Goal: Find specific fact: Find specific page/section

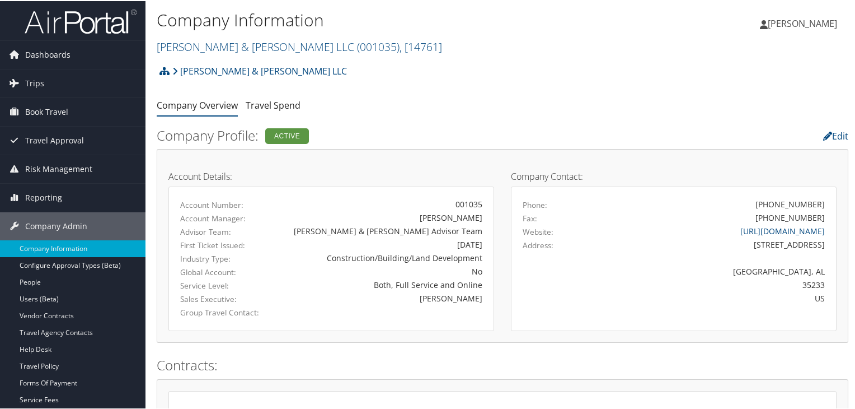
click at [95, 21] on img at bounding box center [81, 20] width 112 height 26
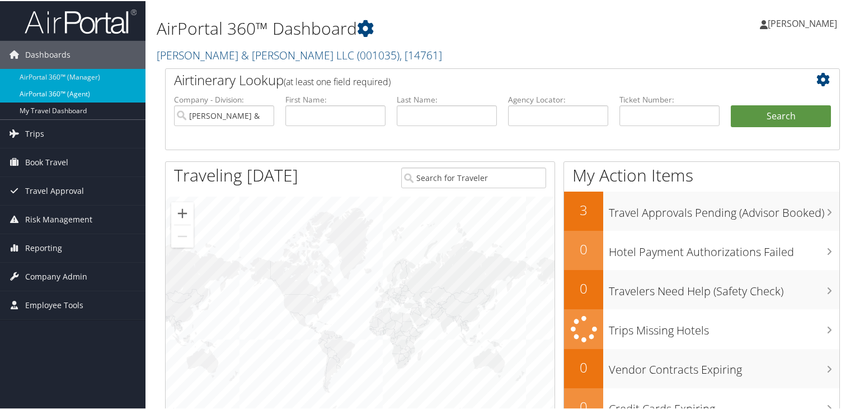
click at [46, 92] on link "AirPortal 360™ (Agent)" at bounding box center [73, 93] width 146 height 17
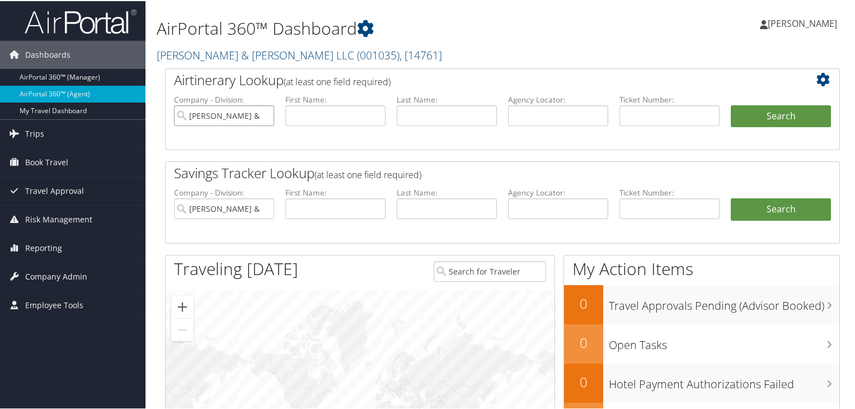
click at [264, 116] on input "[PERSON_NAME] & [PERSON_NAME] LLC" at bounding box center [224, 114] width 100 height 21
click at [517, 113] on input "text" at bounding box center [558, 114] width 100 height 21
paste input "DQB202"
type input "DQB202"
click at [770, 107] on button "Search" at bounding box center [781, 115] width 100 height 22
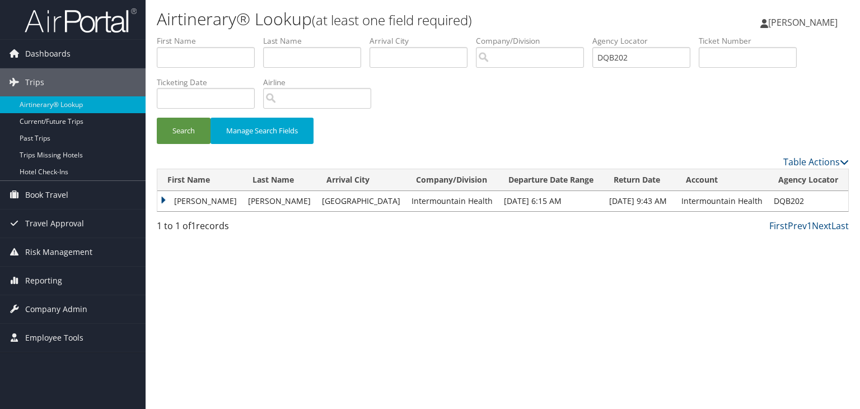
click at [161, 200] on td "[PERSON_NAME]" at bounding box center [199, 201] width 85 height 20
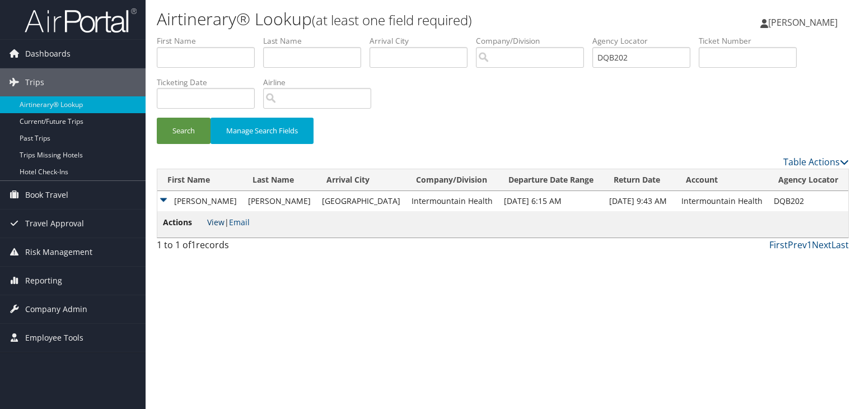
click at [218, 222] on link "View" at bounding box center [215, 222] width 17 height 11
click at [60, 57] on span "Dashboards" at bounding box center [47, 54] width 45 height 28
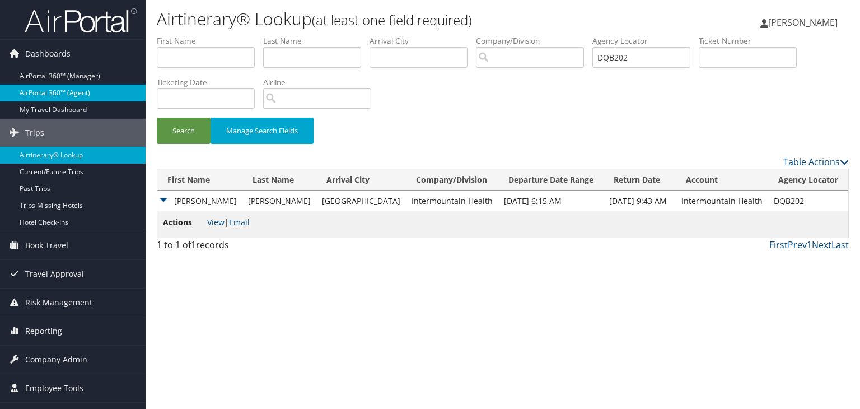
click at [62, 89] on link "AirPortal 360™ (Agent)" at bounding box center [73, 93] width 146 height 17
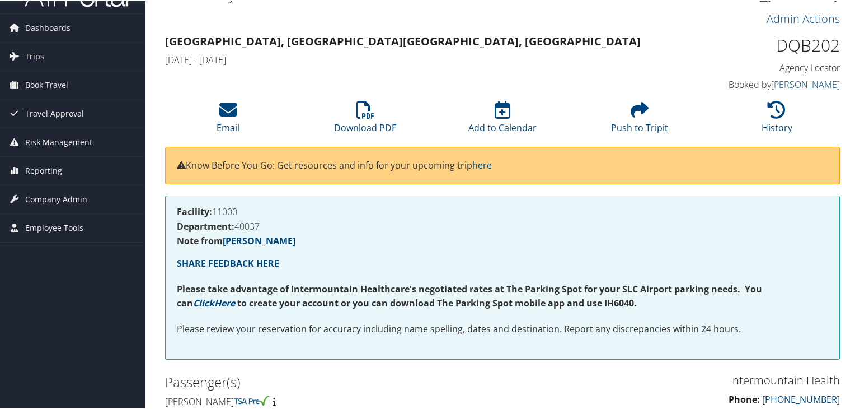
scroll to position [24, 0]
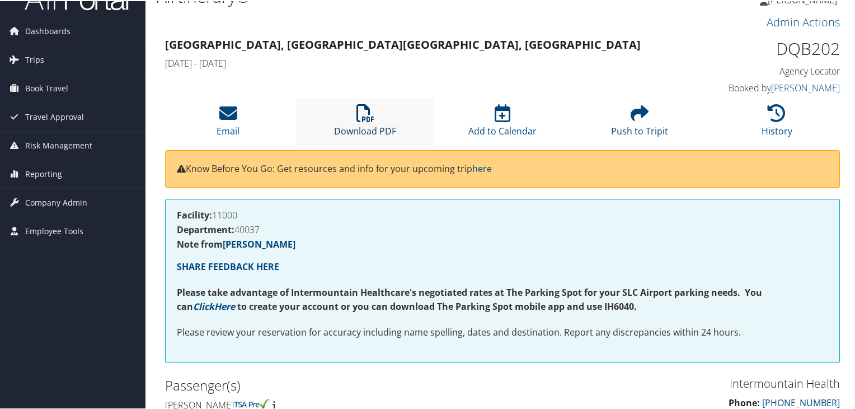
click at [362, 117] on icon at bounding box center [366, 112] width 18 height 18
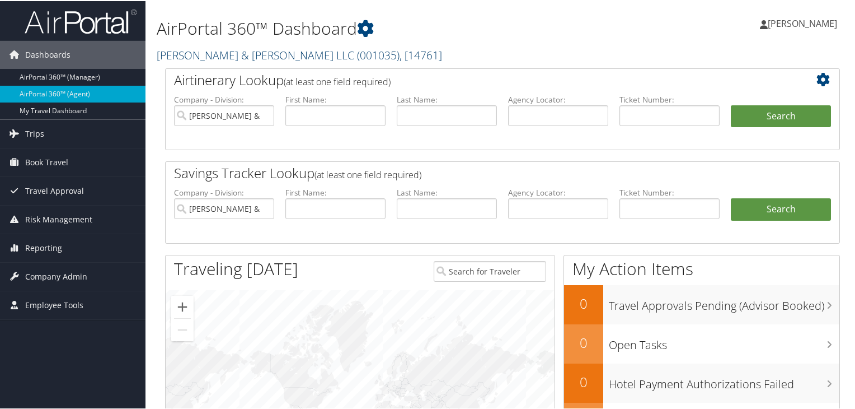
click at [249, 52] on link "Brasfield & Gorrie LLC ( 001035 ) , [ 14761 ]" at bounding box center [300, 53] width 286 height 15
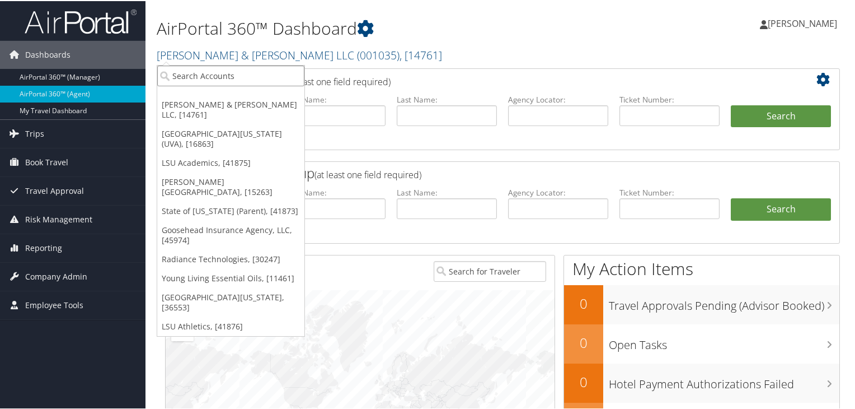
click at [230, 77] on input "search" at bounding box center [230, 74] width 147 height 21
paste input "[GEOGRAPHIC_DATA]"
type input "[GEOGRAPHIC_DATA]"
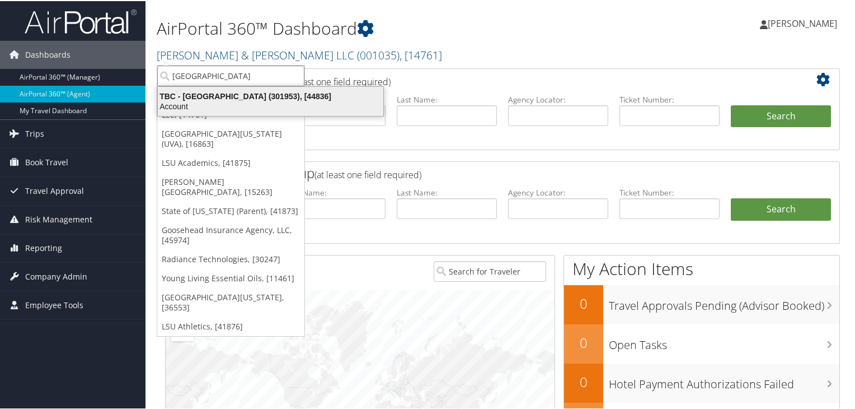
click at [236, 99] on div "TBC - Northeastern University (301953), [44836]" at bounding box center [270, 95] width 239 height 10
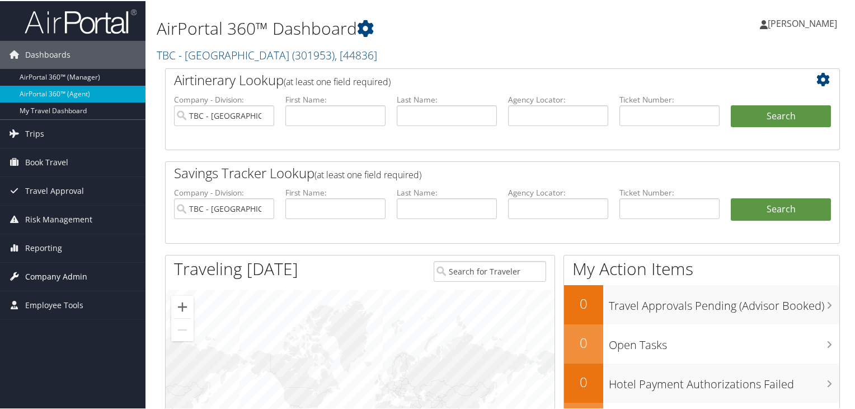
click at [52, 274] on span "Company Admin" at bounding box center [56, 275] width 62 height 28
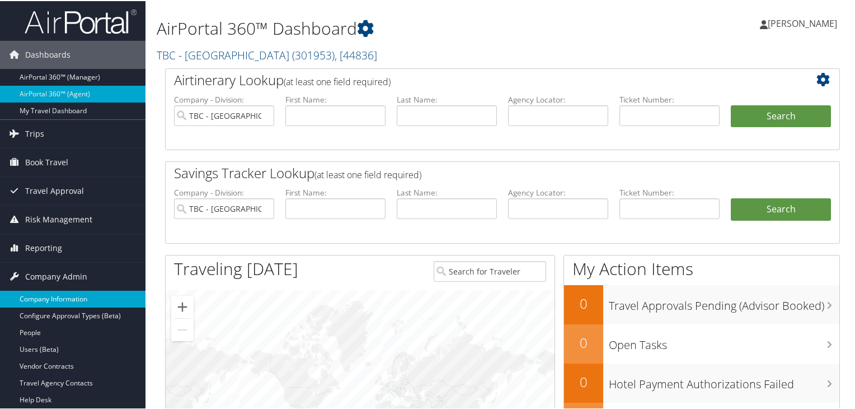
click at [53, 296] on link "Company Information" at bounding box center [73, 297] width 146 height 17
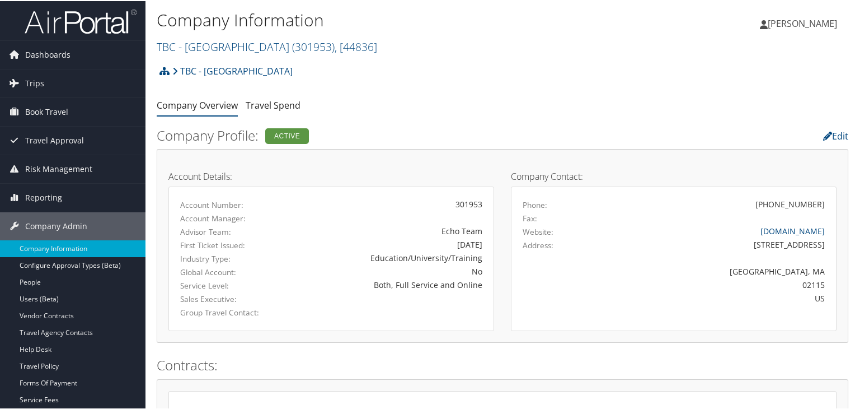
drag, startPoint x: 855, startPoint y: 91, endPoint x: 806, endPoint y: 66, distance: 55.1
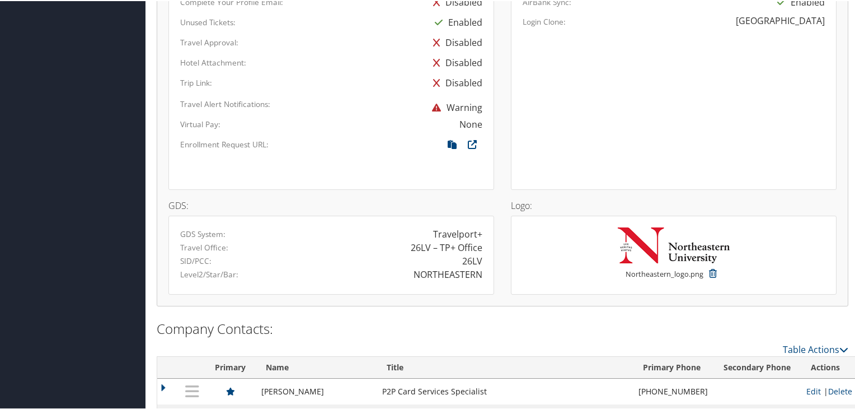
scroll to position [710, 0]
drag, startPoint x: 412, startPoint y: 273, endPoint x: 477, endPoint y: 267, distance: 65.3
click at [477, 267] on div "NORTHEASTERN" at bounding box center [448, 271] width 69 height 13
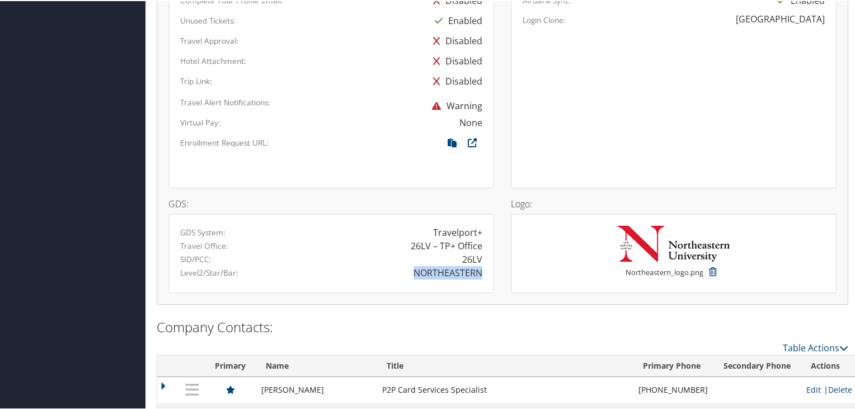
drag, startPoint x: 413, startPoint y: 270, endPoint x: 478, endPoint y: 272, distance: 65.5
click at [478, 272] on div "NORTHEASTERN" at bounding box center [448, 271] width 69 height 13
copy div "NORTHEASTERN"
